Goal: Information Seeking & Learning: Learn about a topic

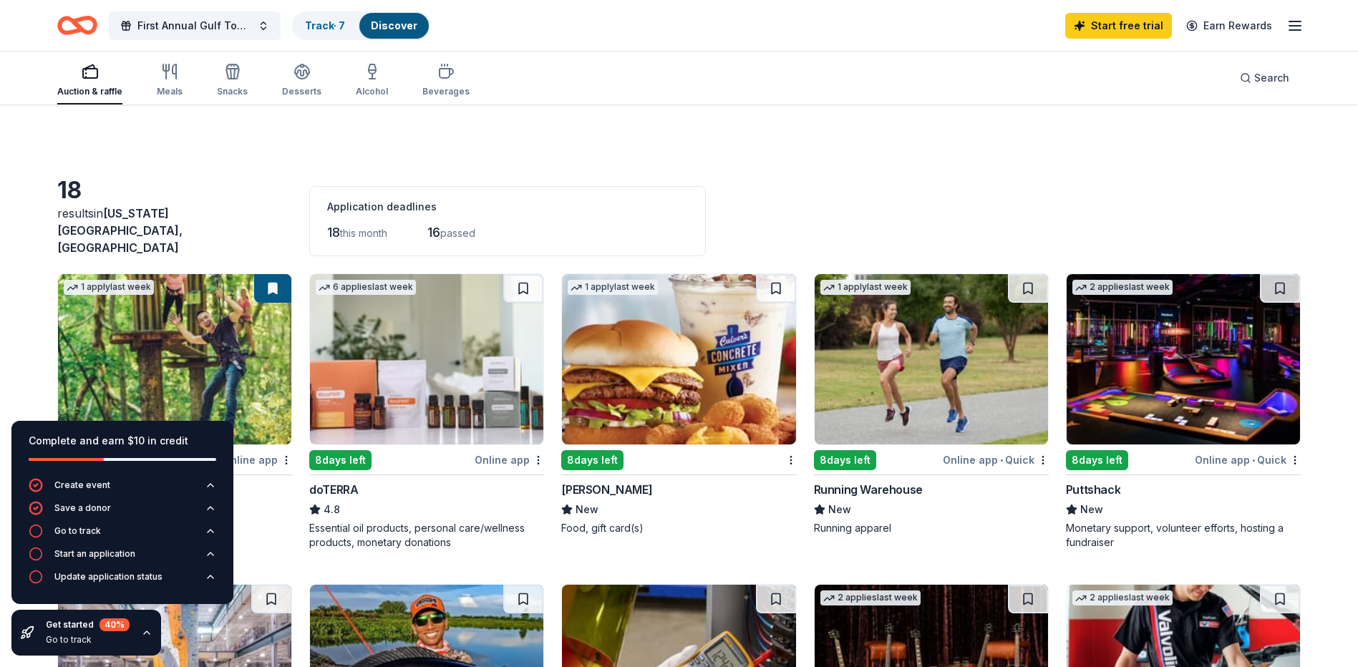
scroll to position [573, 0]
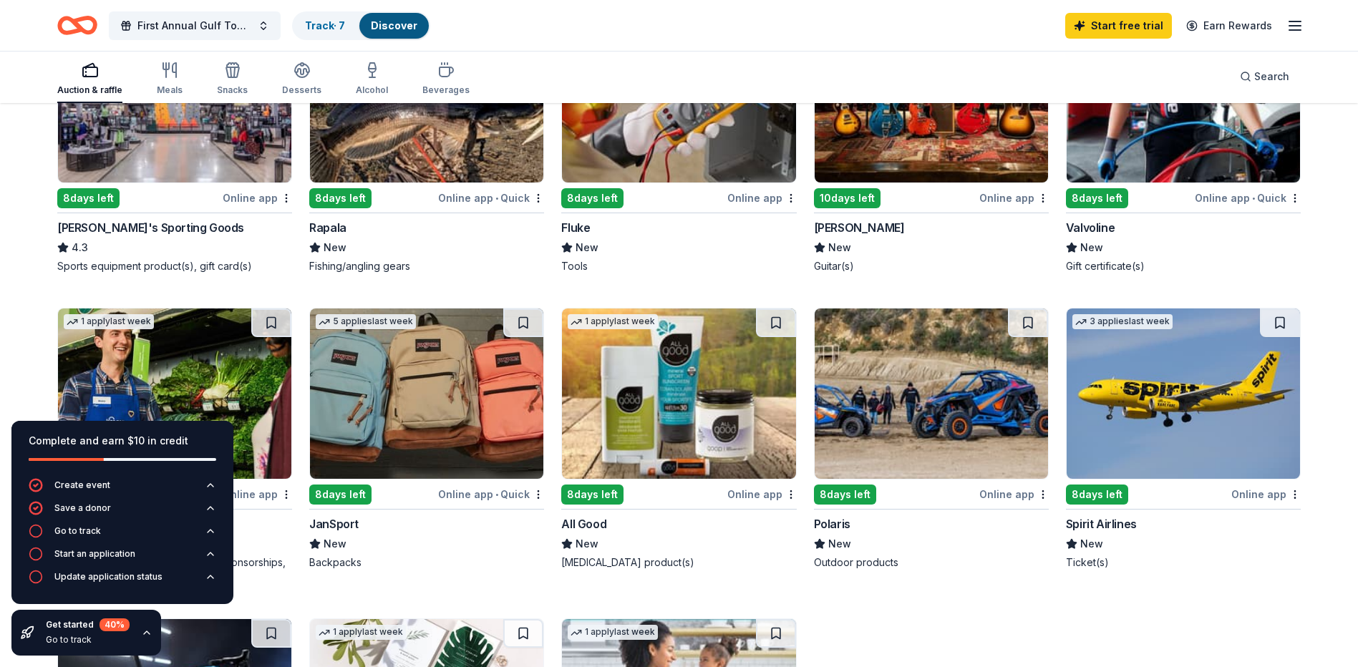
click at [1121, 516] on div "Spirit Airlines" at bounding box center [1101, 524] width 71 height 17
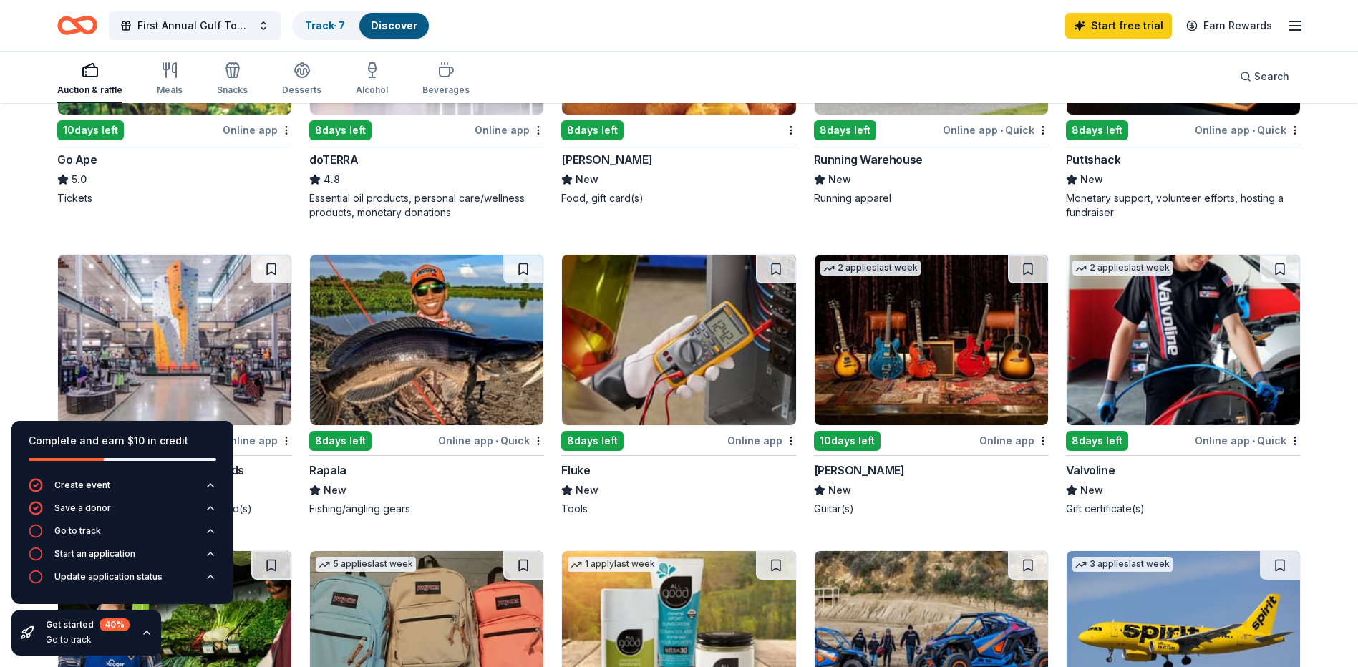
scroll to position [143, 0]
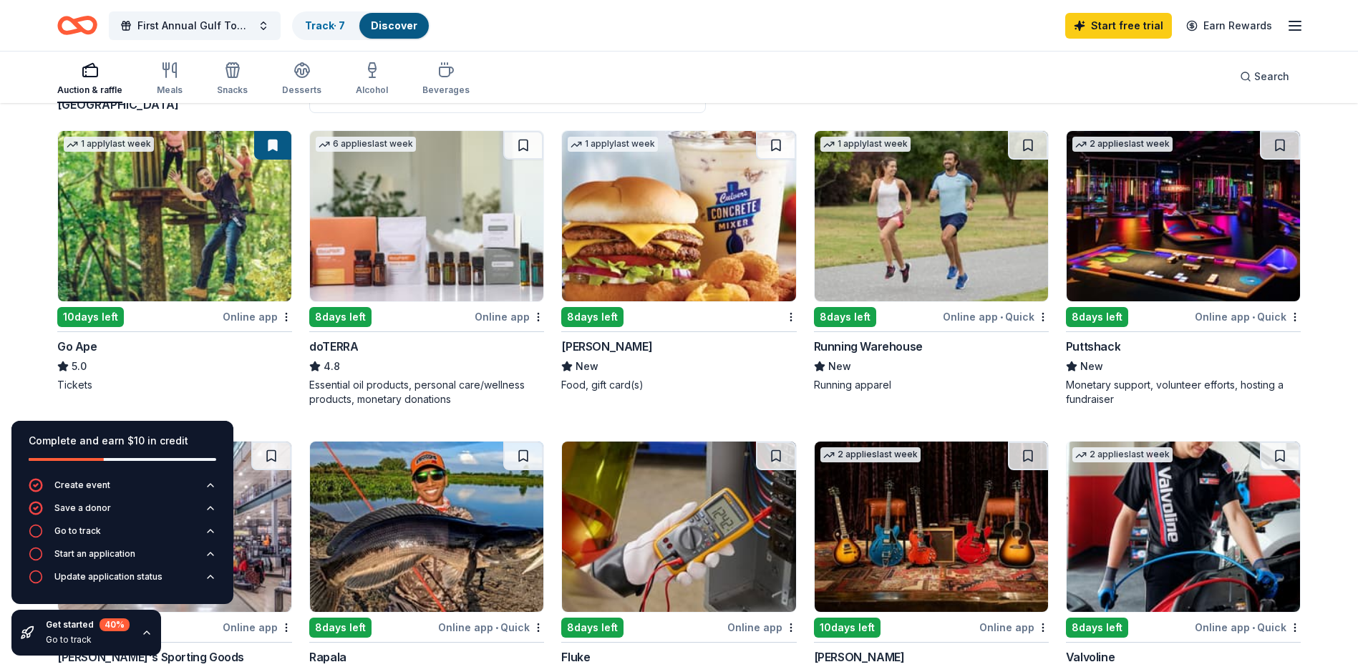
click at [602, 308] on div "8 days left" at bounding box center [592, 317] width 62 height 20
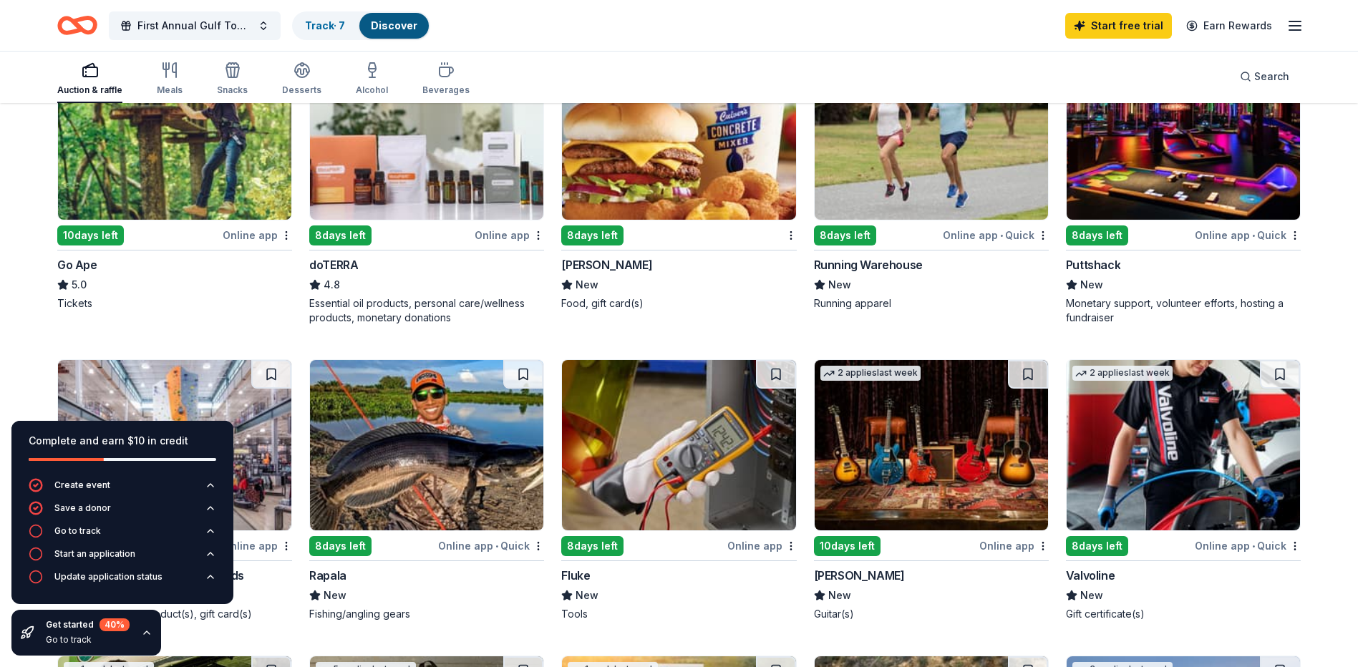
scroll to position [358, 0]
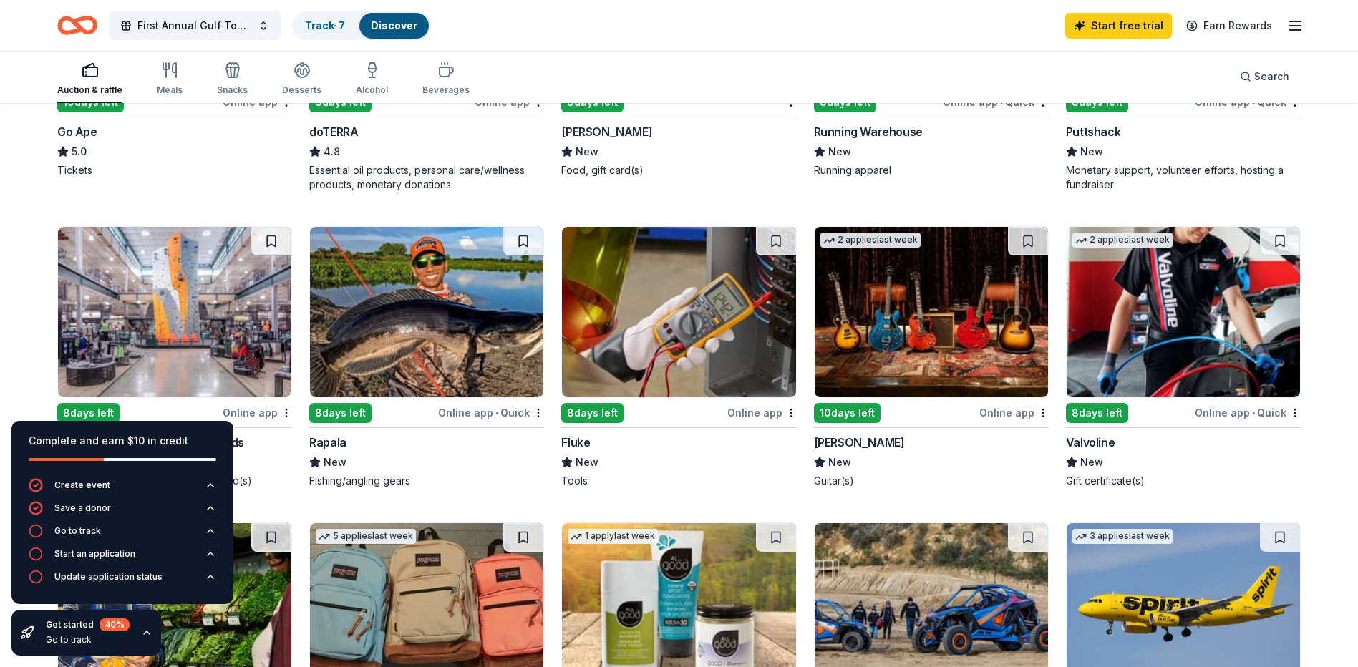
click at [832, 438] on div "Gibson" at bounding box center [859, 442] width 91 height 17
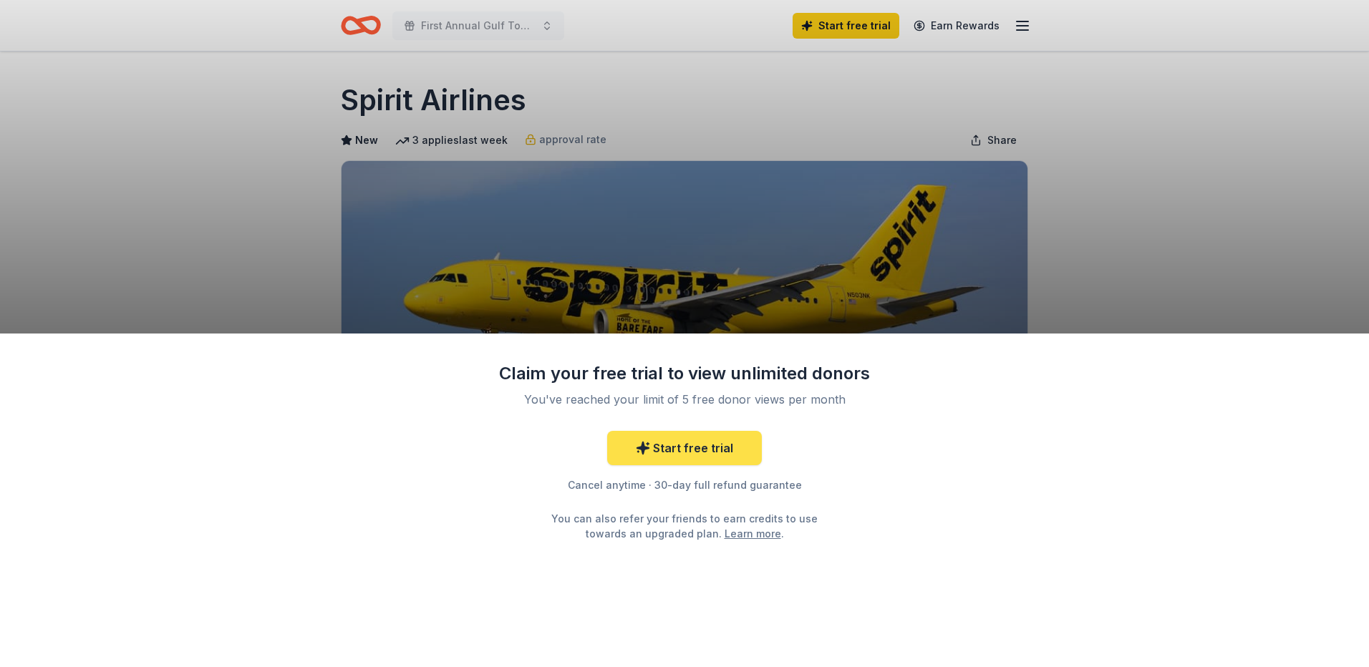
click at [673, 449] on link "Start free trial" at bounding box center [684, 448] width 155 height 34
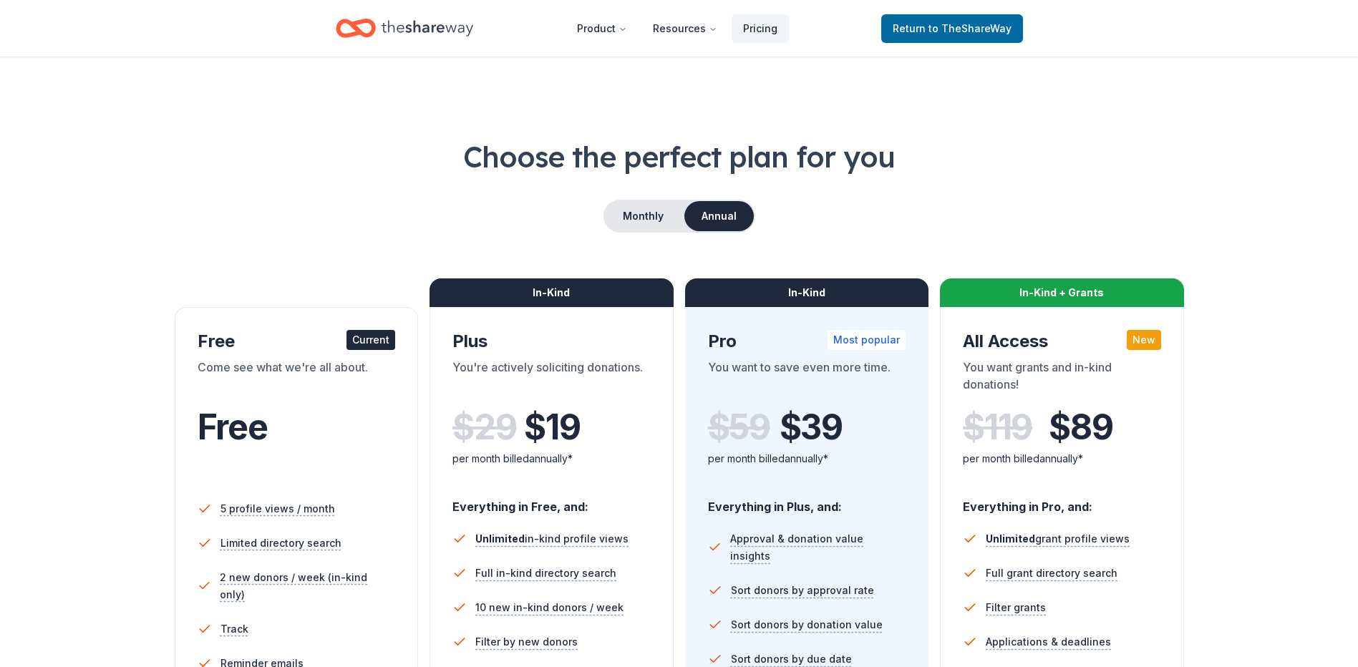
click at [303, 347] on div "Free Current" at bounding box center [297, 341] width 198 height 23
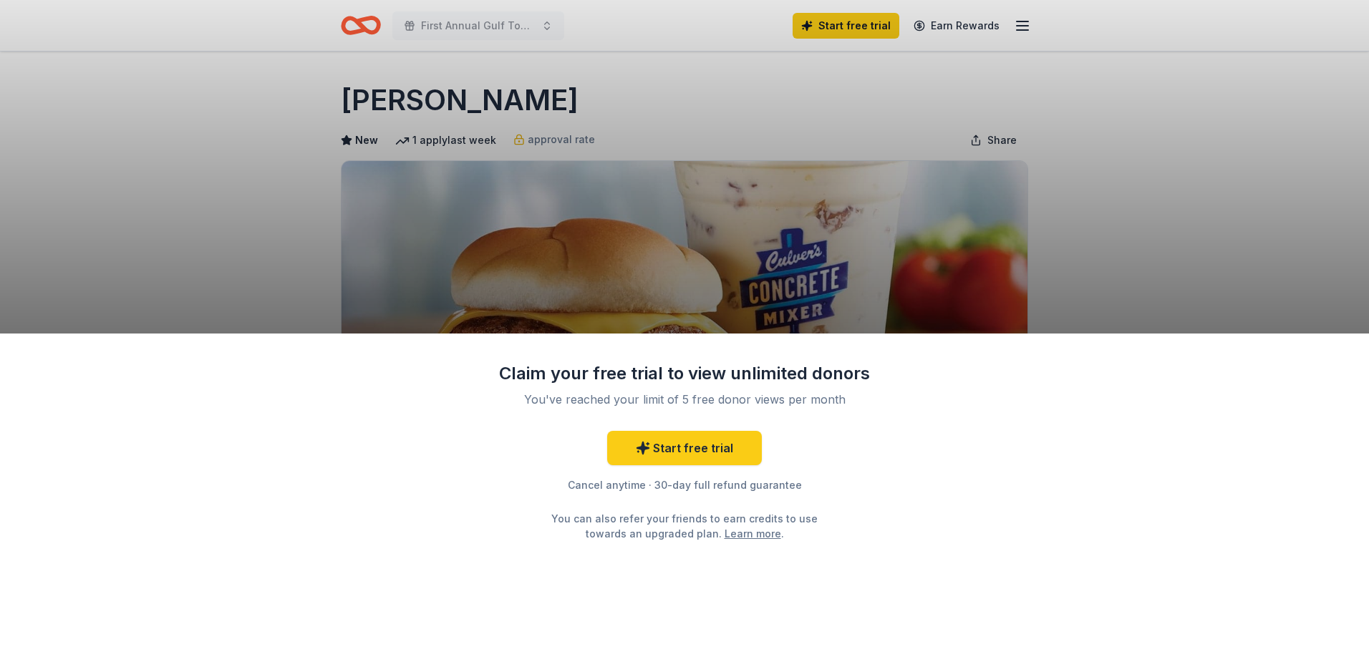
click at [912, 265] on div "Claim your free trial to view unlimited donors You've reached your limit of 5 f…" at bounding box center [684, 333] width 1369 height 667
click at [547, 135] on div "Claim your free trial to view unlimited donors You've reached your limit of 5 f…" at bounding box center [684, 333] width 1369 height 667
click at [1019, 28] on div "Claim your free trial to view unlimited donors You've reached your limit of 5 f…" at bounding box center [684, 333] width 1369 height 667
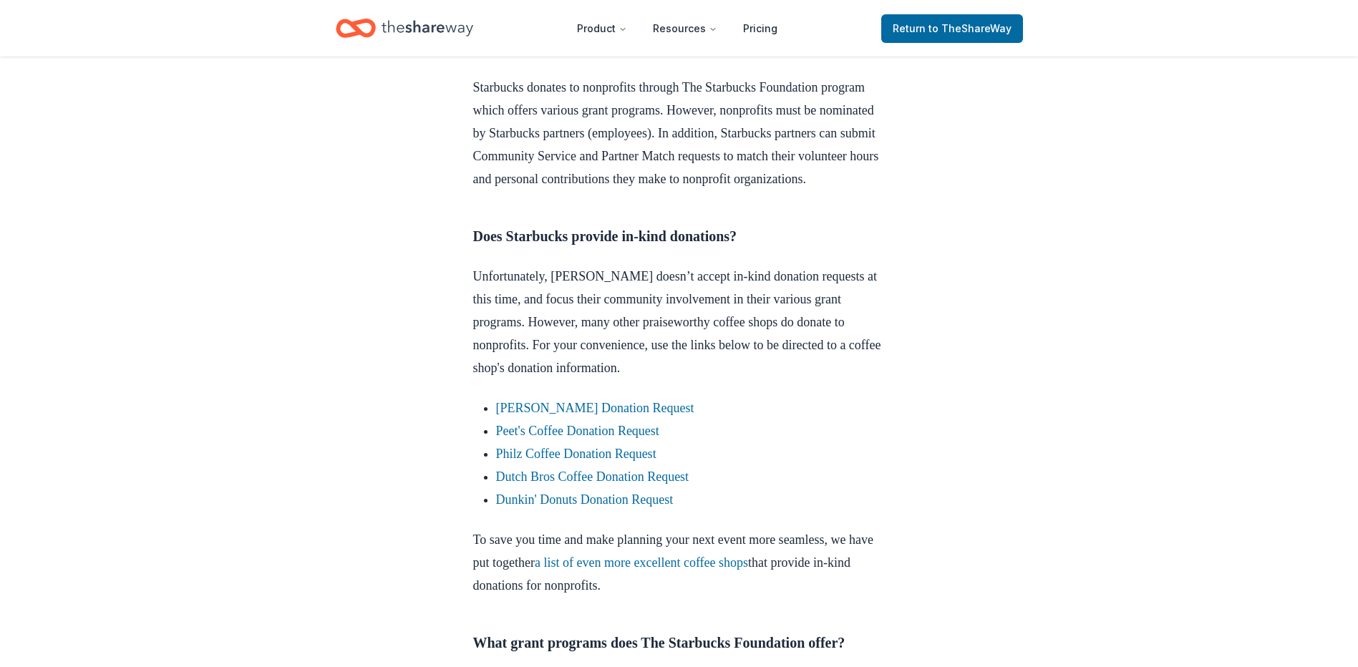
scroll to position [644, 0]
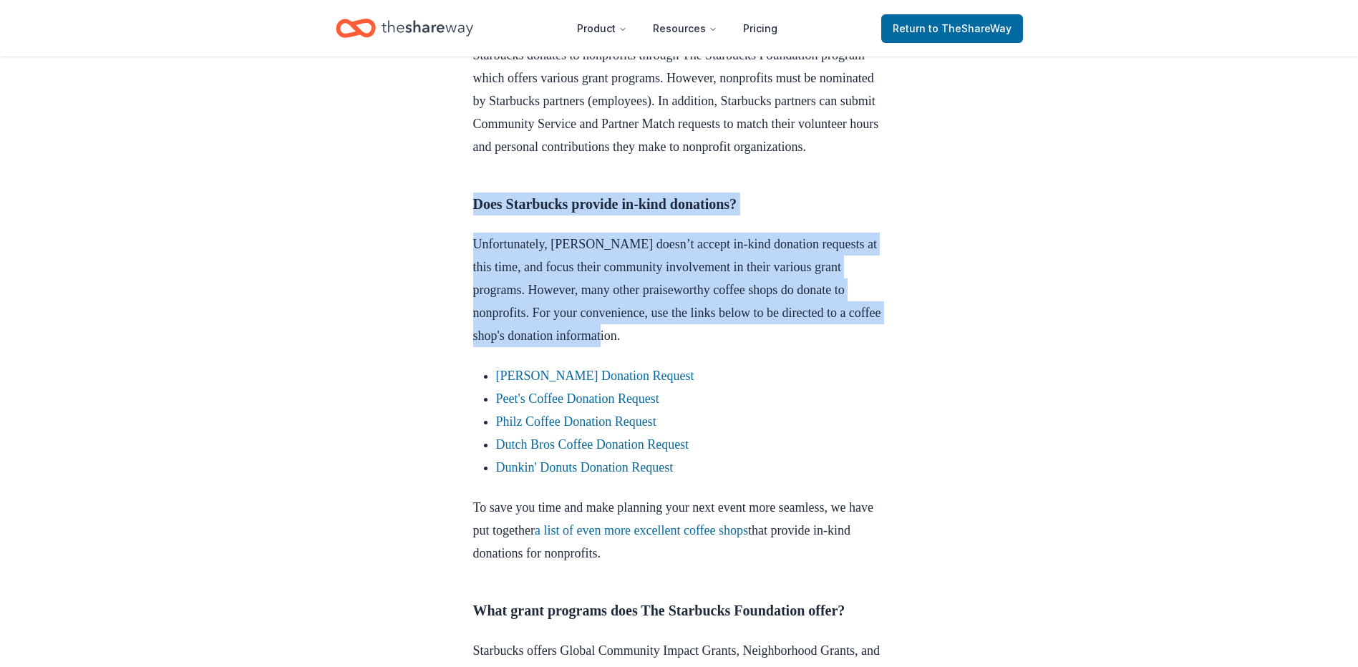
drag, startPoint x: 466, startPoint y: 222, endPoint x: 917, endPoint y: 351, distance: 468.5
copy div "Does Starbucks provide in-kind donations? Unfortunately, Starbucks doesn’t acce…"
click at [561, 452] on link "Dutch Bros Coffee Donation Request" at bounding box center [592, 445] width 193 height 14
